Goal: Task Accomplishment & Management: Complete application form

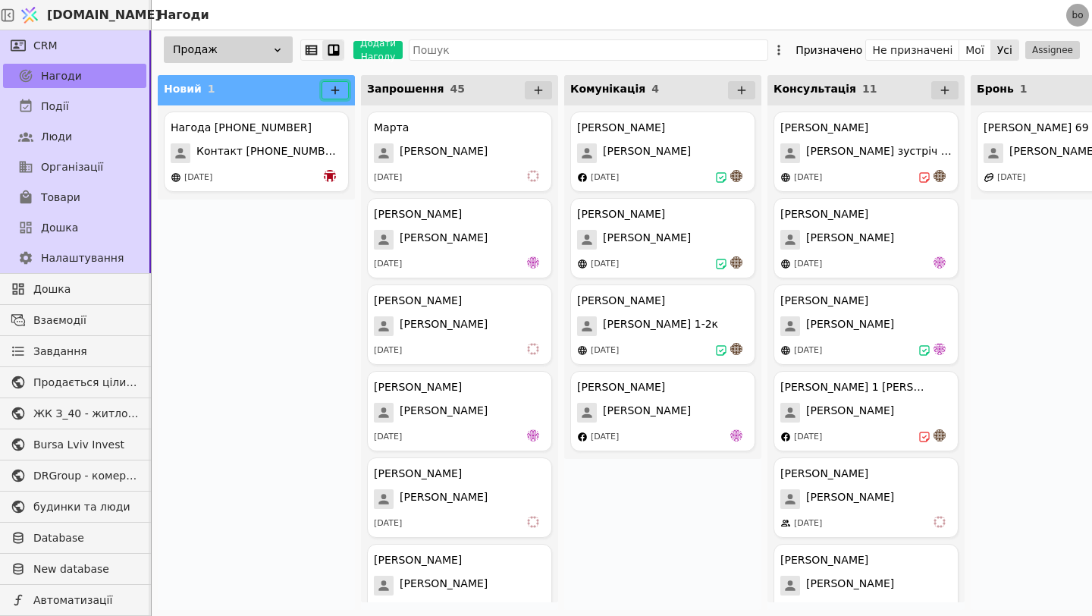
click at [339, 83] on button at bounding box center [334, 90] width 27 height 18
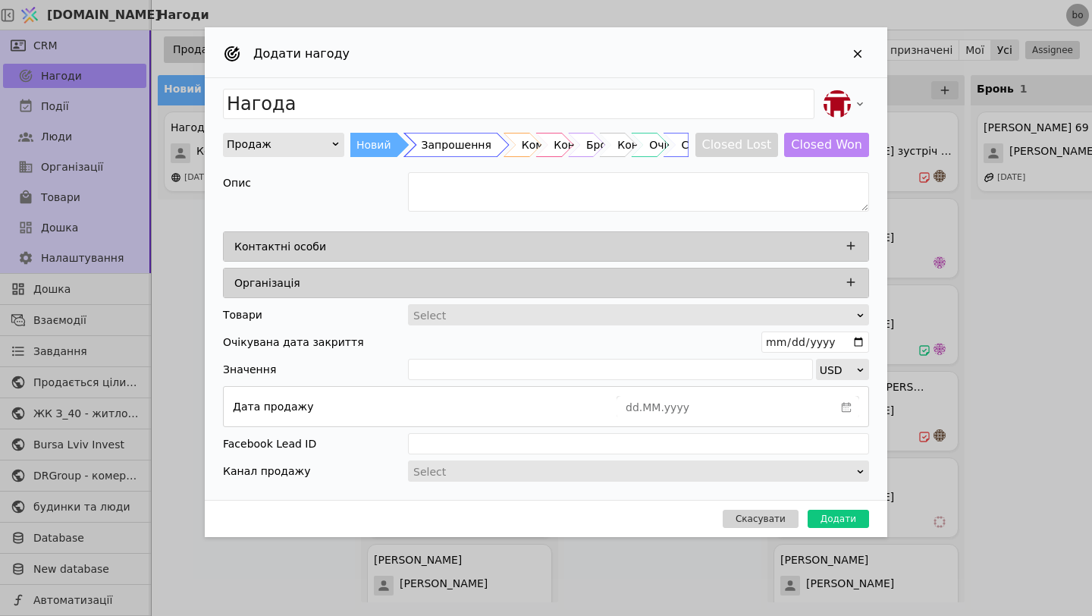
click at [415, 144] on div "Add Opportunity" at bounding box center [456, 145] width 103 height 24
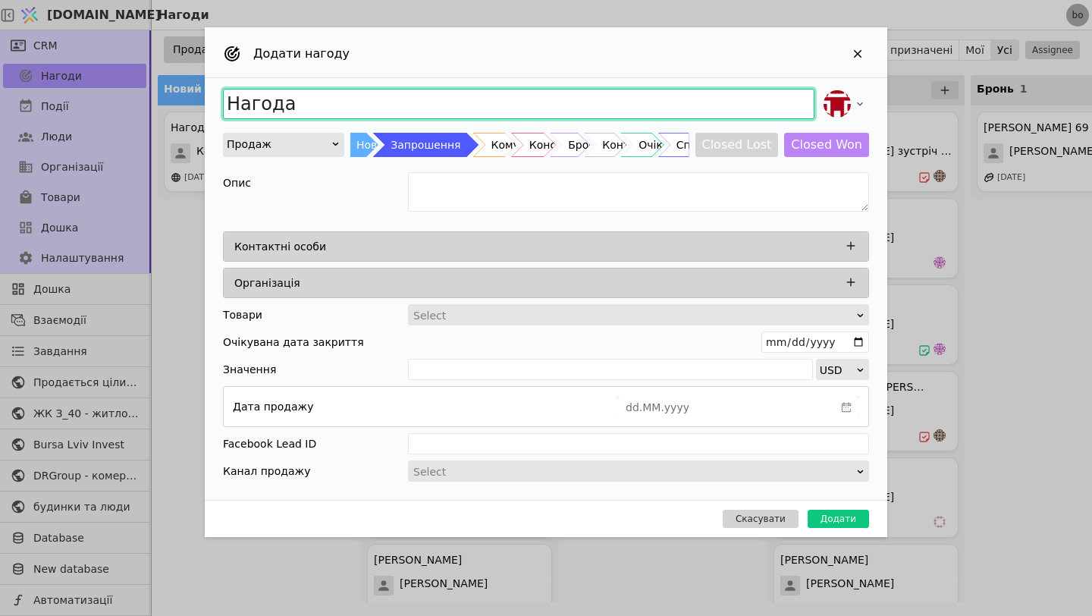
drag, startPoint x: 328, startPoint y: 115, endPoint x: 190, endPoint y: 117, distance: 137.2
click at [190, 117] on div "Додати нагоду Нагода Продаж Новий Запрошення Комунікація Консультація Бронь Кон…" at bounding box center [546, 308] width 1092 height 616
type input "С"
type input "[PERSON_NAME] З40"
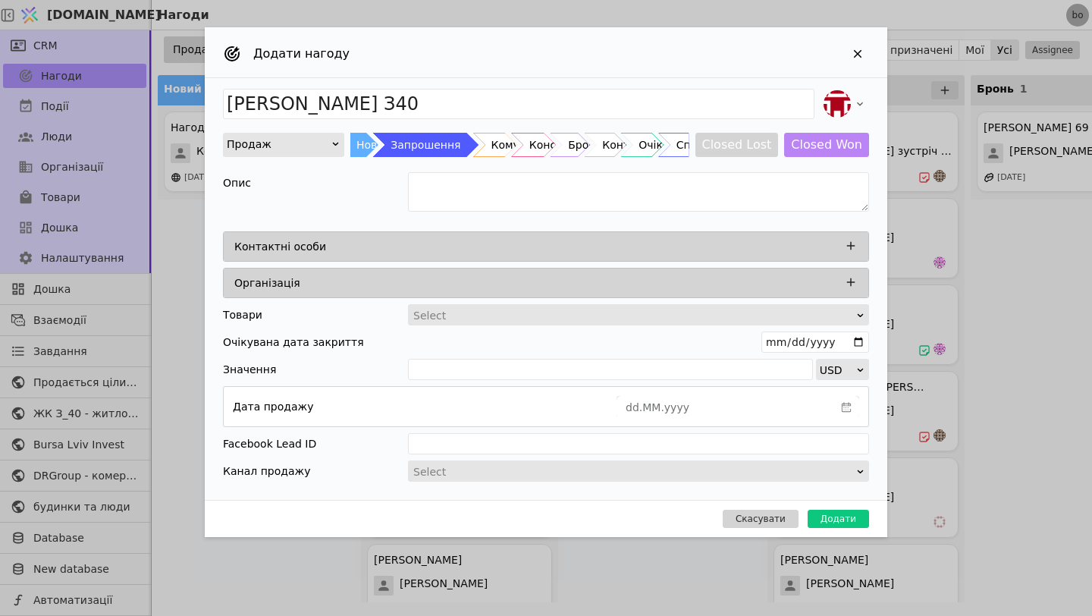
click at [442, 258] on div "Контактні особи" at bounding box center [546, 246] width 644 height 29
click at [848, 252] on button "Add Opportunity" at bounding box center [851, 246] width 20 height 20
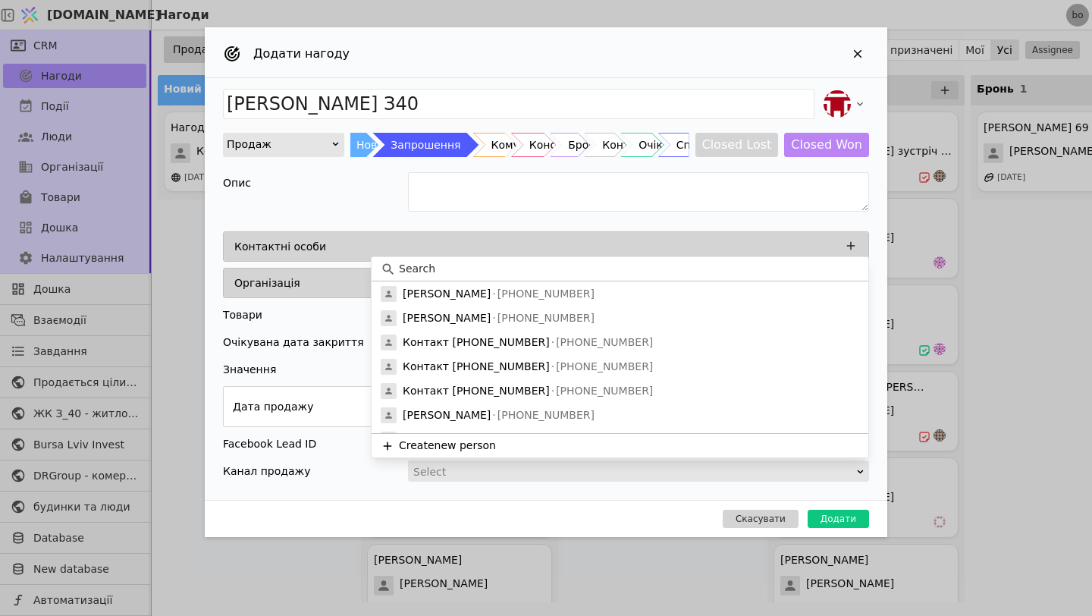
click at [619, 276] on input at bounding box center [629, 269] width 460 height 16
type input "и"
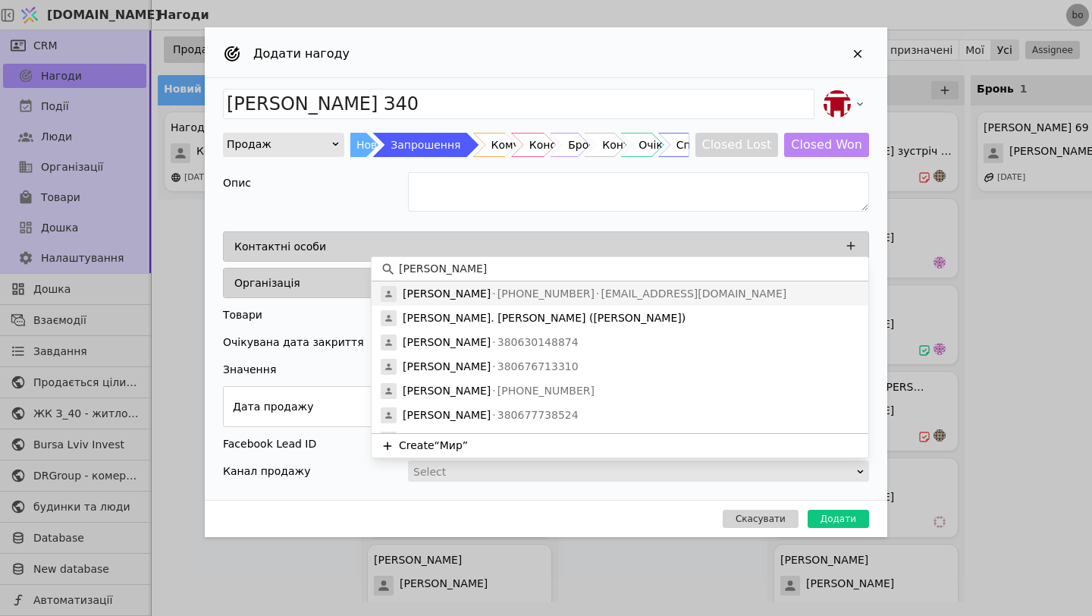
type input "М"
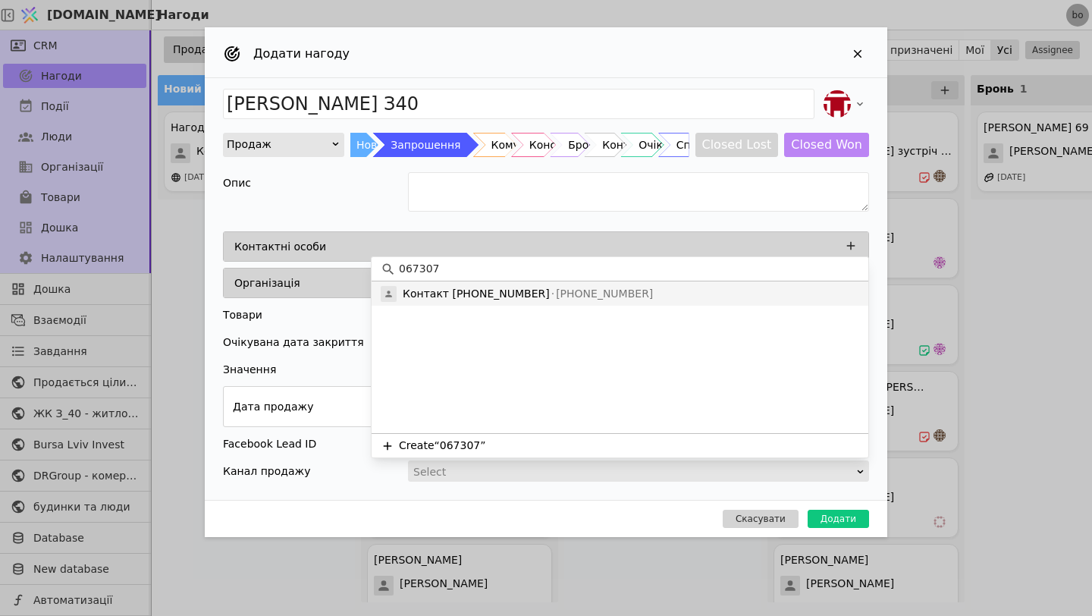
type input "067307"
click at [487, 287] on p "Контакт [PHONE_NUMBER]" at bounding box center [476, 294] width 147 height 16
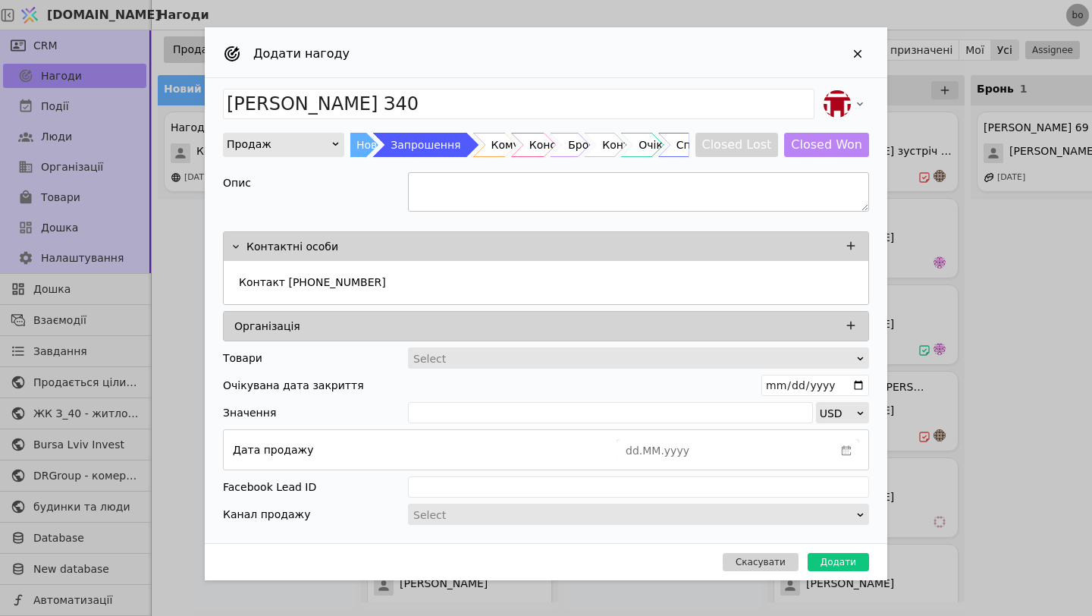
click at [467, 185] on textarea "Add Opportunity" at bounding box center [638, 191] width 461 height 39
type textarea "[PERSON_NAME]"
click at [833, 565] on button "Додати" at bounding box center [837, 562] width 61 height 18
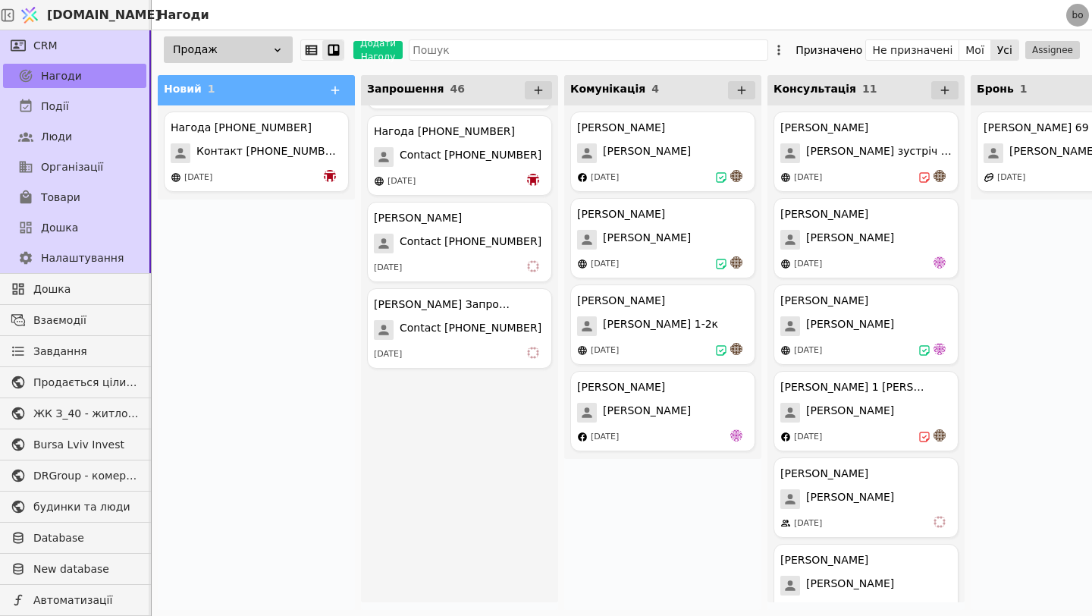
scroll to position [3485, 0]
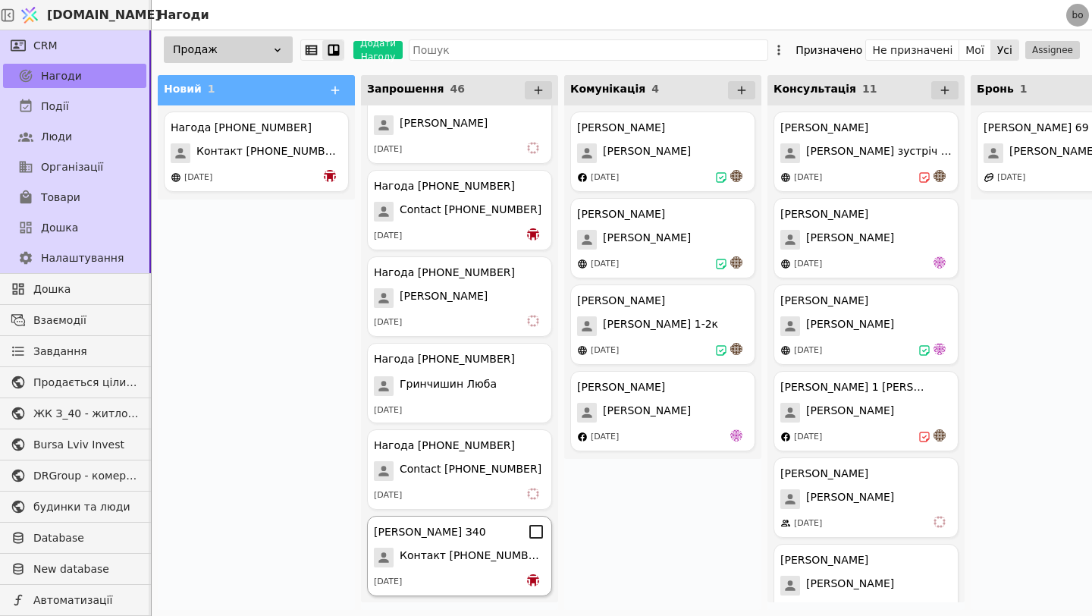
click at [456, 565] on span "Контакт [PHONE_NUMBER]" at bounding box center [473, 557] width 146 height 20
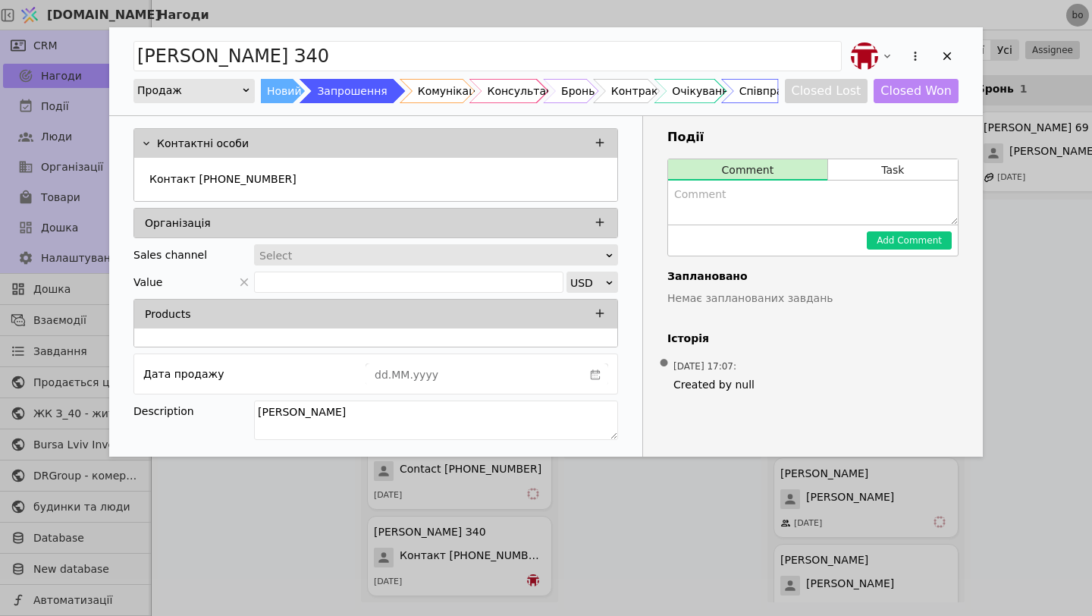
click at [751, 201] on textarea "Add Opportunity" at bounding box center [813, 202] width 290 height 44
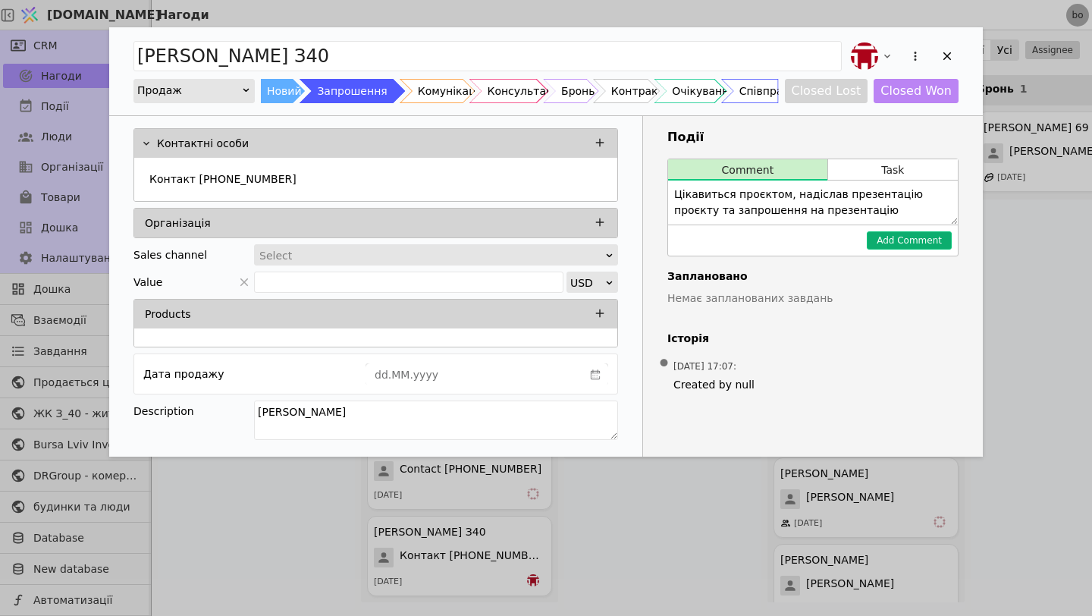
type textarea "Цікавиться проєктом, надіслав презентацію проєкту та запрошення на презентацію"
click at [892, 244] on button "Add Comment" at bounding box center [909, 240] width 85 height 18
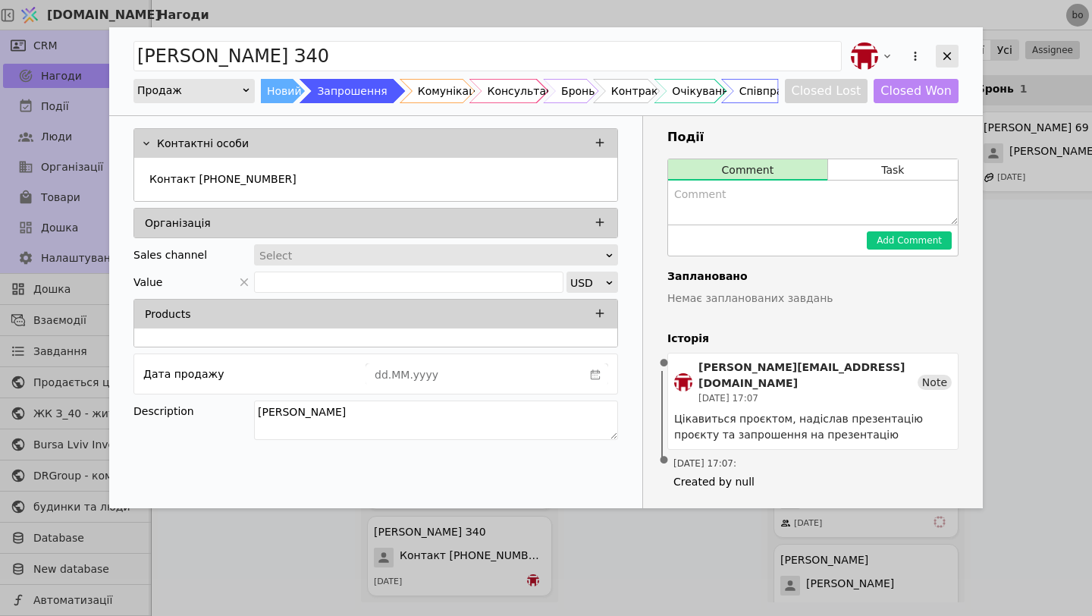
click at [947, 62] on icon "Add Opportunity" at bounding box center [947, 56] width 14 height 14
